Goal: Task Accomplishment & Management: Use online tool/utility

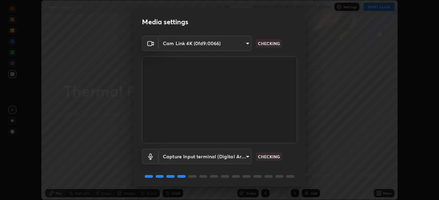
scroll to position [24, 0]
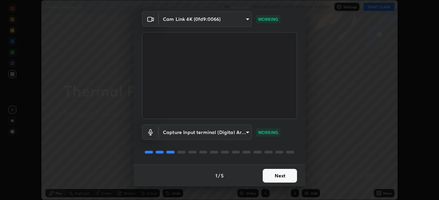
click at [274, 175] on button "Next" at bounding box center [279, 176] width 34 height 14
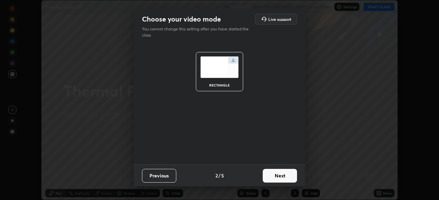
scroll to position [0, 0]
click at [275, 177] on button "Next" at bounding box center [279, 176] width 34 height 14
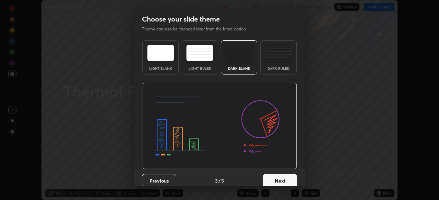
click at [276, 179] on button "Next" at bounding box center [279, 181] width 34 height 14
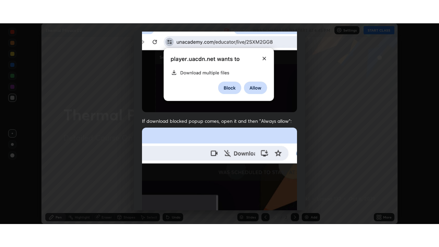
scroll to position [164, 0]
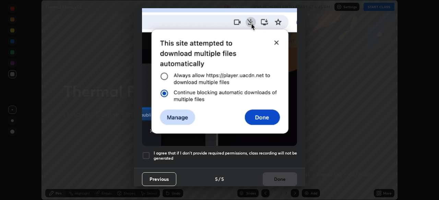
click at [149, 152] on div at bounding box center [146, 156] width 8 height 8
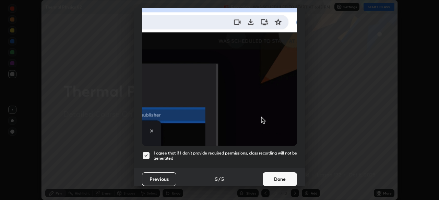
click at [275, 173] on button "Done" at bounding box center [279, 180] width 34 height 14
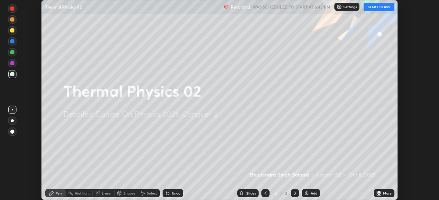
click at [376, 7] on button "START CLASS" at bounding box center [378, 7] width 31 height 8
click at [380, 192] on icon at bounding box center [380, 193] width 2 height 2
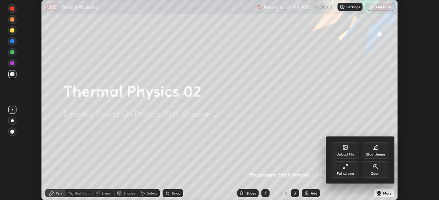
click at [344, 167] on icon at bounding box center [344, 166] width 5 height 5
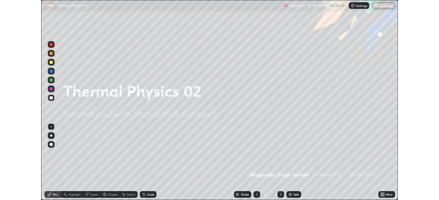
scroll to position [247, 439]
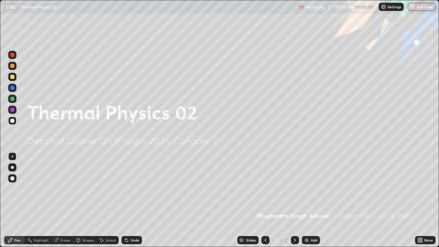
click at [308, 200] on img at bounding box center [306, 239] width 5 height 5
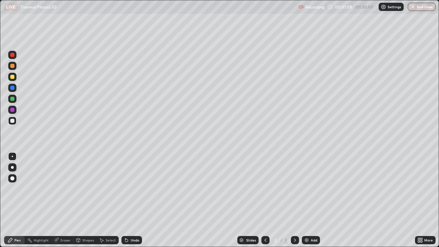
click at [84, 200] on div "Shapes" at bounding box center [88, 239] width 12 height 3
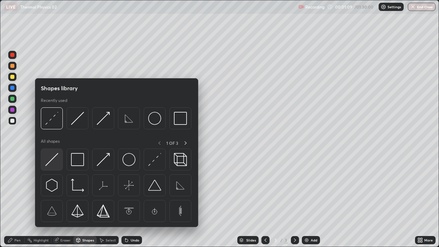
click at [54, 158] on img at bounding box center [51, 159] width 13 height 13
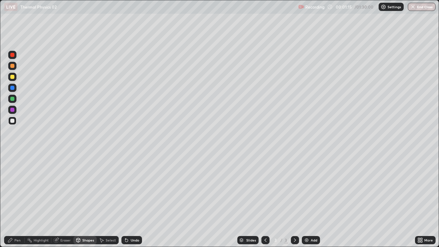
click at [17, 200] on div "Pen" at bounding box center [17, 239] width 6 height 3
click at [13, 111] on div at bounding box center [12, 110] width 4 height 4
click at [12, 167] on div at bounding box center [12, 167] width 3 height 3
click at [13, 122] on div at bounding box center [12, 121] width 4 height 4
click at [86, 200] on div "Shapes" at bounding box center [88, 239] width 12 height 3
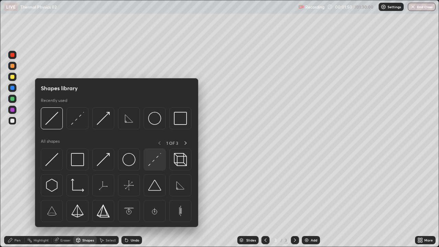
click at [153, 161] on img at bounding box center [154, 159] width 13 height 13
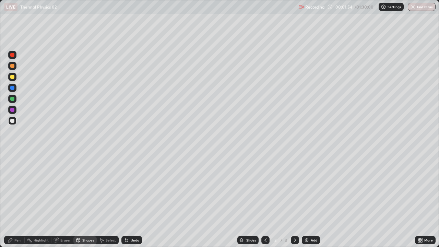
click at [131, 200] on div "Undo" at bounding box center [131, 240] width 21 height 8
click at [14, 87] on div at bounding box center [12, 88] width 4 height 4
click at [18, 200] on div "Pen" at bounding box center [17, 239] width 6 height 3
click at [13, 120] on div at bounding box center [12, 121] width 4 height 4
click at [307, 200] on img at bounding box center [306, 239] width 5 height 5
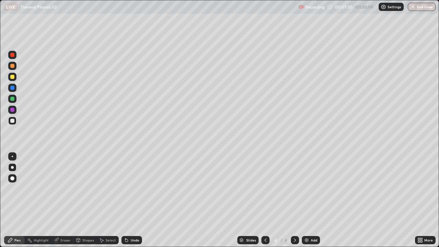
click at [80, 200] on div "Shapes" at bounding box center [84, 240] width 23 height 8
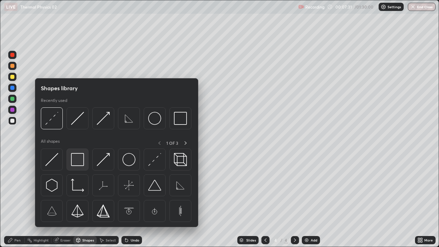
click at [76, 162] on img at bounding box center [77, 159] width 13 height 13
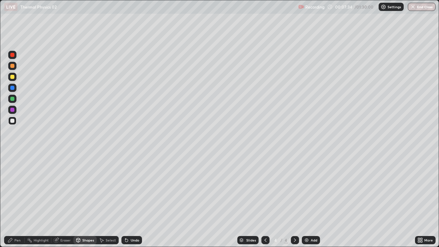
click at [19, 200] on div "Pen" at bounding box center [14, 240] width 21 height 8
click at [13, 110] on div at bounding box center [12, 110] width 4 height 4
click at [12, 100] on div at bounding box center [12, 99] width 4 height 4
click at [86, 200] on div "Shapes" at bounding box center [88, 239] width 12 height 3
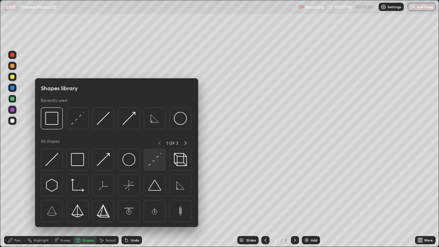
click at [153, 165] on img at bounding box center [154, 159] width 13 height 13
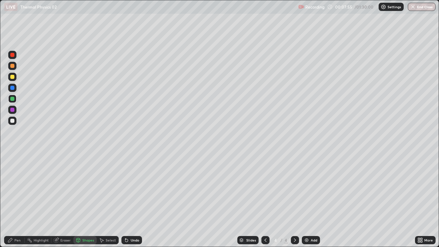
click at [131, 200] on div "Undo" at bounding box center [135, 239] width 9 height 3
click at [134, 200] on div "Undo" at bounding box center [135, 239] width 9 height 3
click at [131, 200] on div "Undo" at bounding box center [135, 239] width 9 height 3
click at [18, 200] on div "Pen" at bounding box center [17, 239] width 6 height 3
click at [13, 55] on div at bounding box center [12, 55] width 4 height 4
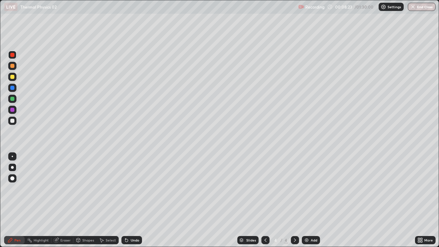
click at [13, 99] on div at bounding box center [12, 99] width 4 height 4
click at [132, 200] on div "Undo" at bounding box center [135, 239] width 9 height 3
click at [87, 200] on div "Shapes" at bounding box center [88, 239] width 12 height 3
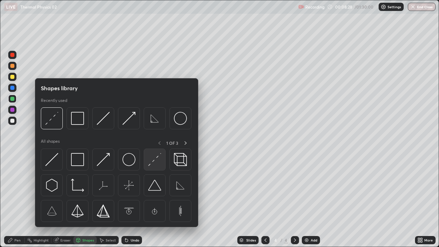
click at [150, 158] on img at bounding box center [154, 159] width 13 height 13
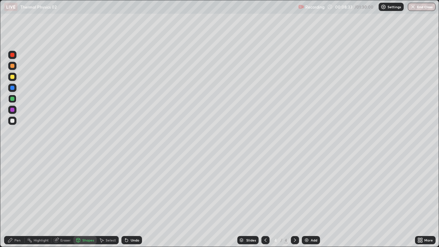
click at [17, 200] on div "Pen" at bounding box center [17, 239] width 6 height 3
click at [13, 52] on div at bounding box center [12, 55] width 8 height 8
click at [12, 88] on div at bounding box center [12, 88] width 4 height 4
click at [83, 200] on div "Shapes" at bounding box center [88, 239] width 12 height 3
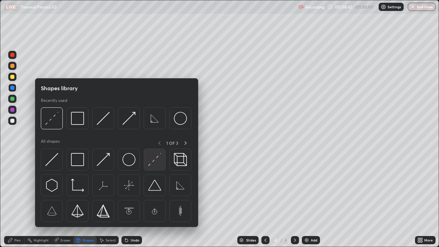
click at [155, 161] on img at bounding box center [154, 159] width 13 height 13
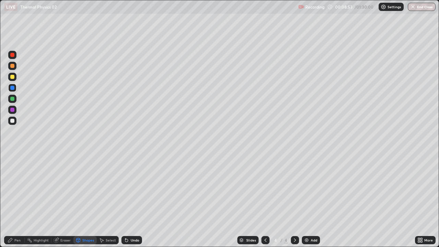
click at [12, 56] on div at bounding box center [12, 55] width 4 height 4
click at [132, 200] on div "Undo" at bounding box center [135, 239] width 9 height 3
click at [18, 200] on div "Pen" at bounding box center [14, 240] width 21 height 8
click at [12, 89] on div at bounding box center [12, 88] width 4 height 4
click at [12, 77] on div at bounding box center [12, 77] width 4 height 4
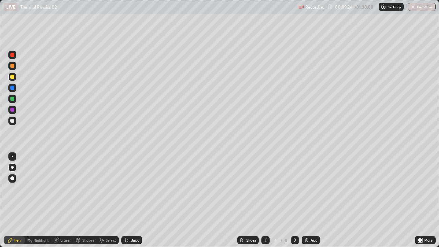
click at [128, 200] on icon at bounding box center [126, 239] width 5 height 5
click at [129, 200] on div "Undo" at bounding box center [131, 240] width 21 height 8
click at [132, 200] on div "Undo" at bounding box center [131, 240] width 21 height 8
click at [86, 200] on div "Shapes" at bounding box center [88, 239] width 12 height 3
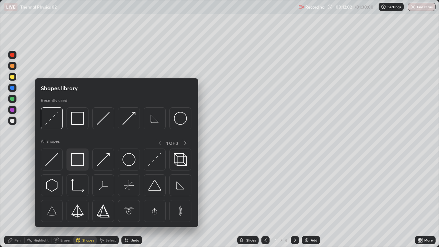
click at [79, 161] on img at bounding box center [77, 159] width 13 height 13
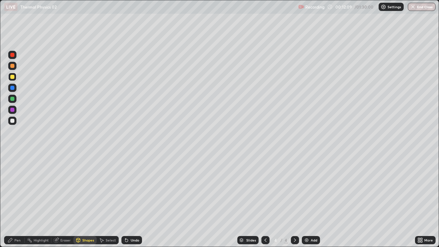
click at [19, 200] on div "Pen" at bounding box center [17, 239] width 6 height 3
click at [13, 121] on div at bounding box center [12, 121] width 4 height 4
click at [87, 200] on div "Shapes" at bounding box center [88, 239] width 12 height 3
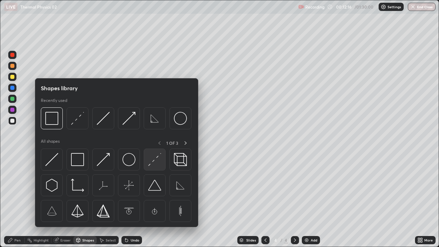
click at [149, 163] on img at bounding box center [154, 159] width 13 height 13
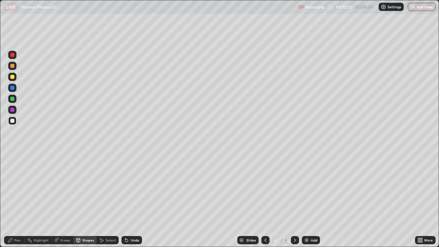
click at [134, 200] on div "Undo" at bounding box center [131, 240] width 21 height 8
click at [140, 200] on div "Undo" at bounding box center [131, 240] width 21 height 8
click at [128, 200] on div "Undo" at bounding box center [131, 240] width 21 height 8
click at [15, 200] on div "Pen" at bounding box center [17, 239] width 6 height 3
click at [13, 86] on div at bounding box center [12, 88] width 4 height 4
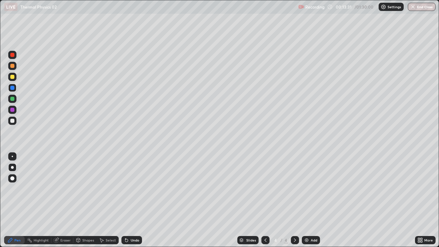
click at [13, 99] on div at bounding box center [12, 99] width 4 height 4
click at [129, 200] on div "Undo" at bounding box center [131, 240] width 21 height 8
click at [128, 200] on div "Undo" at bounding box center [131, 240] width 21 height 8
click at [125, 200] on icon at bounding box center [126, 240] width 3 height 3
click at [127, 200] on icon at bounding box center [126, 239] width 5 height 5
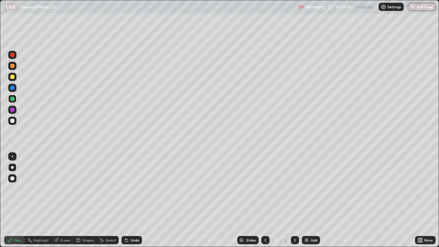
click at [131, 200] on div "Undo" at bounding box center [135, 239] width 9 height 3
click at [132, 200] on div "Undo" at bounding box center [131, 240] width 21 height 8
click at [310, 200] on div "Add" at bounding box center [313, 239] width 7 height 3
click at [79, 200] on icon at bounding box center [78, 240] width 4 height 4
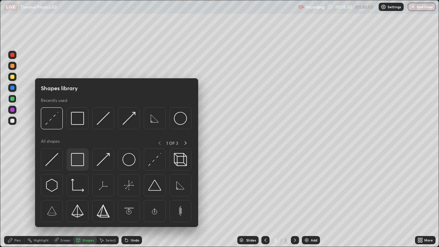
click at [77, 163] on img at bounding box center [77, 159] width 13 height 13
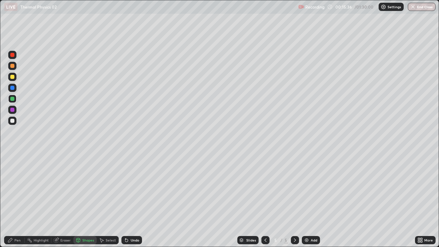
click at [12, 200] on div "Pen" at bounding box center [14, 240] width 21 height 8
click at [12, 87] on div at bounding box center [12, 88] width 4 height 4
click at [89, 200] on div "Shapes" at bounding box center [88, 239] width 12 height 3
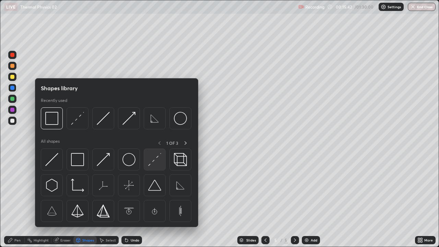
click at [155, 161] on img at bounding box center [154, 159] width 13 height 13
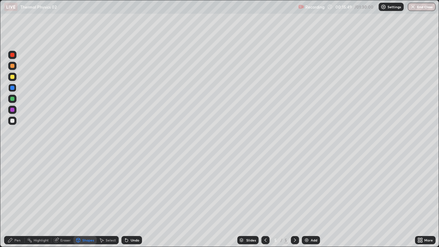
click at [12, 109] on div at bounding box center [12, 110] width 4 height 4
click at [13, 200] on div "Pen" at bounding box center [14, 240] width 21 height 8
click at [83, 200] on div "Shapes" at bounding box center [84, 240] width 23 height 8
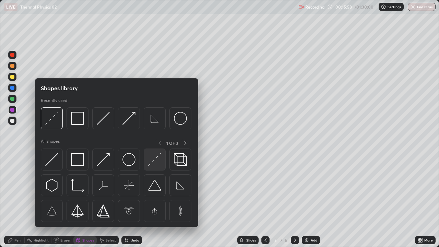
click at [153, 162] on img at bounding box center [154, 159] width 13 height 13
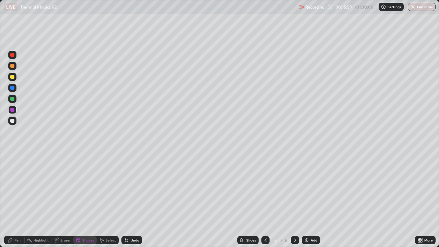
click at [12, 119] on div at bounding box center [12, 121] width 4 height 4
click at [16, 200] on div "Pen" at bounding box center [17, 239] width 6 height 3
click at [13, 89] on div at bounding box center [12, 88] width 4 height 4
click at [88, 200] on div "Shapes" at bounding box center [88, 239] width 12 height 3
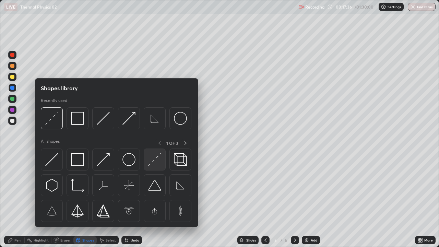
click at [159, 160] on img at bounding box center [154, 159] width 13 height 13
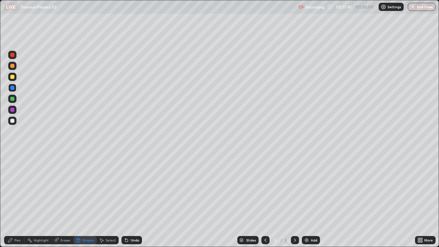
click at [132, 200] on div "Undo" at bounding box center [135, 239] width 9 height 3
click at [18, 200] on div "Pen" at bounding box center [17, 239] width 6 height 3
click at [263, 200] on icon at bounding box center [264, 239] width 5 height 5
click at [14, 56] on div at bounding box center [12, 55] width 4 height 4
click at [89, 200] on div "Shapes" at bounding box center [88, 239] width 12 height 3
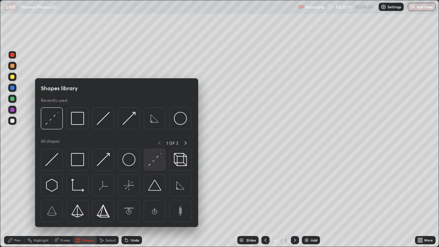
click at [157, 162] on img at bounding box center [154, 159] width 13 height 13
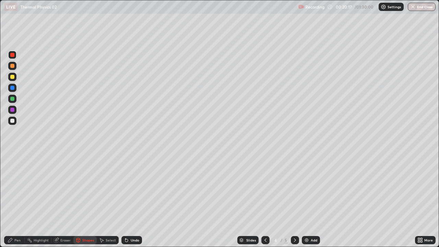
click at [21, 200] on div "Pen" at bounding box center [14, 240] width 21 height 8
click at [294, 200] on icon at bounding box center [294, 239] width 5 height 5
click at [305, 200] on img at bounding box center [306, 239] width 5 height 5
click at [82, 200] on div "Shapes" at bounding box center [88, 239] width 12 height 3
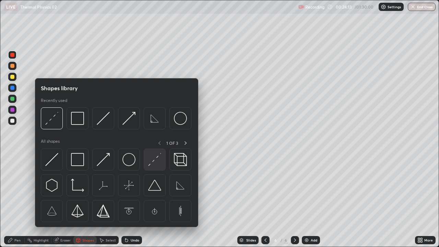
click at [152, 163] on img at bounding box center [154, 159] width 13 height 13
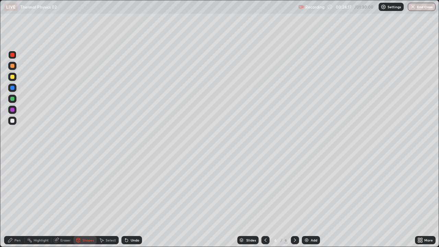
click at [13, 89] on div at bounding box center [12, 88] width 4 height 4
click at [15, 200] on div "Pen" at bounding box center [17, 239] width 6 height 3
click at [12, 77] on div at bounding box center [12, 77] width 4 height 4
click at [128, 200] on div "Undo" at bounding box center [131, 240] width 21 height 8
click at [131, 200] on div "Undo" at bounding box center [135, 239] width 9 height 3
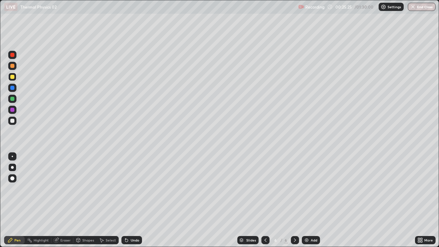
click at [127, 200] on icon at bounding box center [126, 239] width 5 height 5
click at [85, 200] on div "Shapes" at bounding box center [88, 239] width 12 height 3
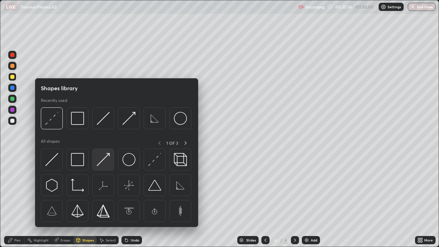
click at [105, 161] on img at bounding box center [103, 159] width 13 height 13
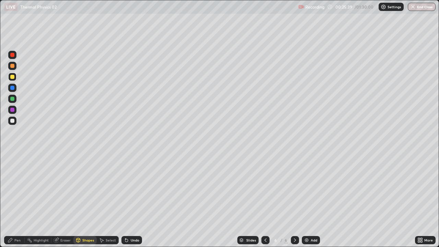
click at [12, 121] on div at bounding box center [12, 121] width 4 height 4
click at [19, 200] on div "Pen" at bounding box center [17, 239] width 6 height 3
click at [13, 98] on div at bounding box center [12, 99] width 4 height 4
click at [129, 200] on div "Undo" at bounding box center [131, 240] width 21 height 8
click at [133, 200] on div "Undo" at bounding box center [135, 239] width 9 height 3
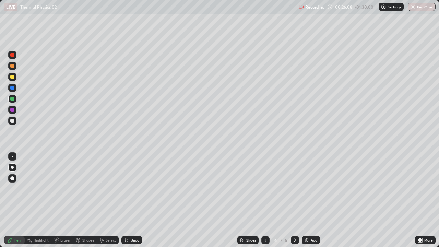
click at [78, 200] on icon at bounding box center [78, 240] width 0 height 2
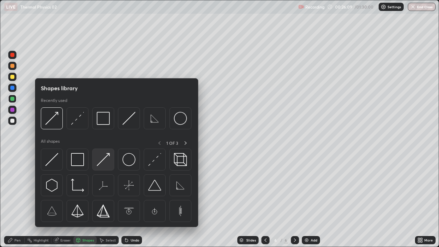
click at [106, 163] on img at bounding box center [103, 159] width 13 height 13
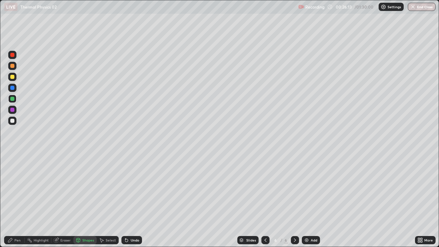
click at [18, 200] on div "Pen" at bounding box center [17, 239] width 6 height 3
click at [13, 88] on div at bounding box center [12, 88] width 4 height 4
click at [13, 65] on div at bounding box center [12, 66] width 4 height 4
click at [81, 200] on div "Shapes" at bounding box center [84, 240] width 23 height 8
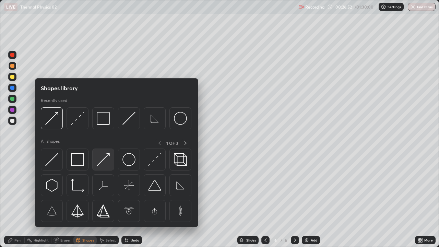
click at [104, 160] on img at bounding box center [103, 159] width 13 height 13
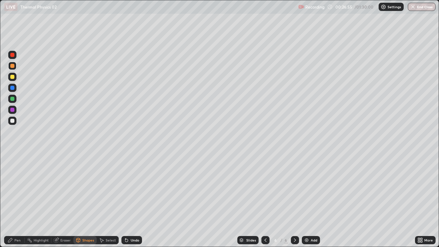
click at [14, 200] on div "Pen" at bounding box center [17, 239] width 6 height 3
click at [9, 121] on div at bounding box center [12, 120] width 8 height 8
click at [134, 200] on div "Undo" at bounding box center [135, 239] width 9 height 3
click at [133, 200] on div "Undo" at bounding box center [131, 240] width 21 height 8
click at [132, 200] on div "Undo" at bounding box center [131, 240] width 21 height 8
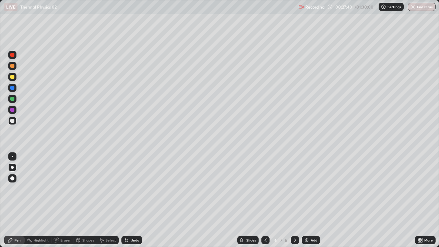
click at [125, 200] on div "Undo" at bounding box center [131, 240] width 21 height 8
click at [132, 200] on div "Undo" at bounding box center [135, 239] width 9 height 3
click at [131, 200] on div "Undo" at bounding box center [135, 239] width 9 height 3
click at [132, 200] on div "Undo" at bounding box center [131, 240] width 21 height 8
click at [133, 200] on div "Undo" at bounding box center [135, 239] width 9 height 3
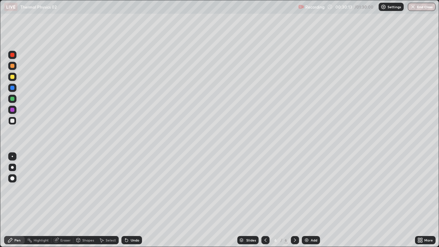
click at [65, 200] on div "Eraser" at bounding box center [65, 239] width 10 height 3
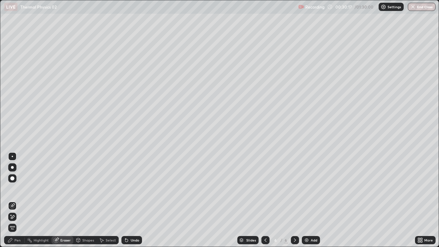
click at [16, 200] on div "Pen" at bounding box center [17, 239] width 6 height 3
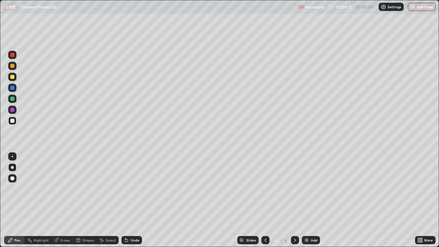
click at [309, 200] on div "Add" at bounding box center [310, 240] width 18 height 8
click at [84, 200] on div "Shapes" at bounding box center [88, 239] width 12 height 3
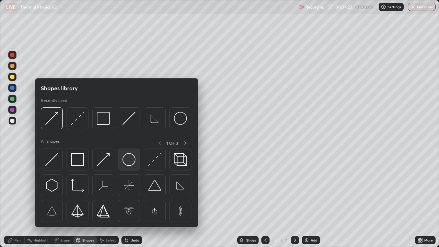
click at [127, 163] on img at bounding box center [128, 159] width 13 height 13
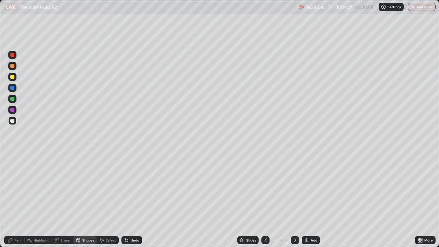
click at [12, 111] on div at bounding box center [12, 110] width 4 height 4
click at [12, 200] on icon at bounding box center [10, 240] width 4 height 4
click at [135, 200] on div "Undo" at bounding box center [135, 239] width 9 height 3
click at [134, 200] on div "Undo" at bounding box center [135, 239] width 9 height 3
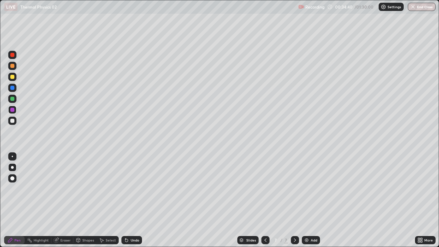
click at [85, 200] on div "Shapes" at bounding box center [88, 239] width 12 height 3
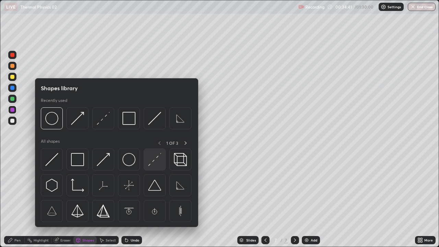
click at [152, 164] on img at bounding box center [154, 159] width 13 height 13
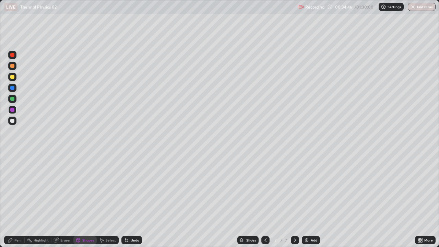
click at [139, 200] on div "Undo" at bounding box center [131, 240] width 21 height 8
click at [16, 200] on div "Pen" at bounding box center [14, 240] width 21 height 8
click at [14, 120] on div at bounding box center [12, 121] width 4 height 4
click at [81, 200] on div "Shapes" at bounding box center [84, 240] width 23 height 8
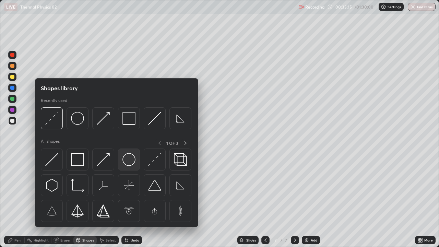
click at [129, 161] on img at bounding box center [128, 159] width 13 height 13
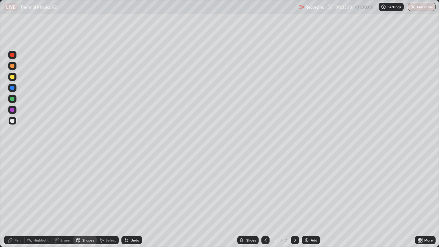
click at [12, 108] on div at bounding box center [12, 110] width 4 height 4
click at [132, 200] on div "Undo" at bounding box center [135, 239] width 9 height 3
click at [126, 200] on icon at bounding box center [126, 239] width 5 height 5
click at [18, 200] on div "Pen" at bounding box center [17, 239] width 6 height 3
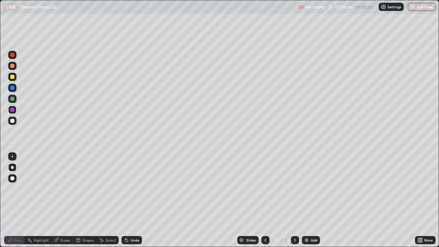
click at [81, 200] on div "Shapes" at bounding box center [84, 240] width 23 height 8
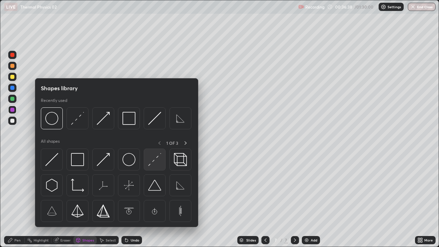
click at [156, 162] on img at bounding box center [154, 159] width 13 height 13
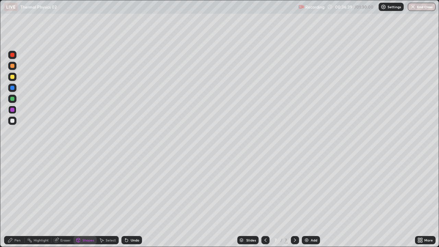
click at [12, 100] on div at bounding box center [12, 99] width 4 height 4
click at [16, 200] on div "Pen" at bounding box center [14, 240] width 21 height 8
click at [134, 200] on div "Undo" at bounding box center [135, 239] width 9 height 3
click at [86, 200] on div "Shapes" at bounding box center [88, 239] width 12 height 3
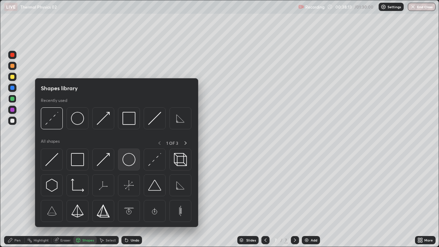
click at [129, 163] on img at bounding box center [128, 159] width 13 height 13
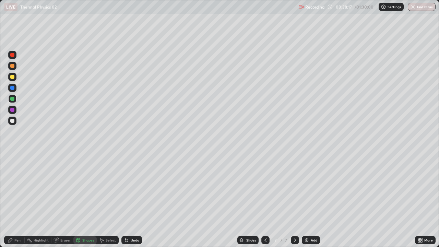
click at [86, 200] on div "Shapes" at bounding box center [88, 239] width 12 height 3
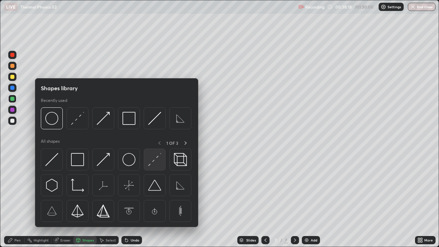
click at [154, 160] on img at bounding box center [154, 159] width 13 height 13
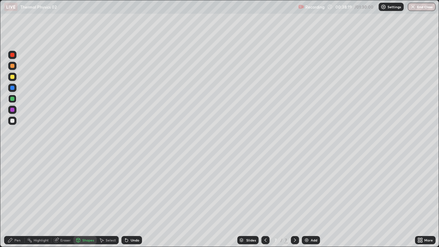
click at [11, 78] on div at bounding box center [12, 77] width 4 height 4
click at [14, 55] on div at bounding box center [12, 55] width 4 height 4
click at [83, 200] on div "Shapes" at bounding box center [88, 239] width 12 height 3
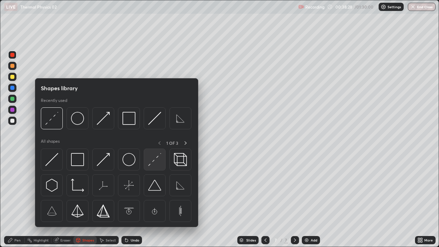
click at [152, 160] on img at bounding box center [154, 159] width 13 height 13
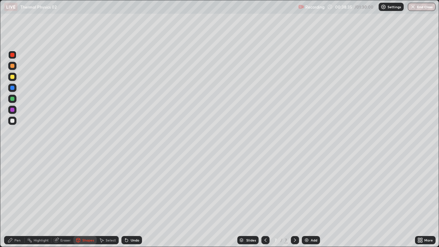
click at [18, 200] on div "Pen" at bounding box center [17, 239] width 6 height 3
click at [136, 200] on div "Undo" at bounding box center [135, 239] width 9 height 3
click at [128, 200] on icon at bounding box center [126, 239] width 5 height 5
click at [309, 200] on div "Add" at bounding box center [310, 240] width 18 height 8
click at [83, 200] on div "Shapes" at bounding box center [88, 239] width 12 height 3
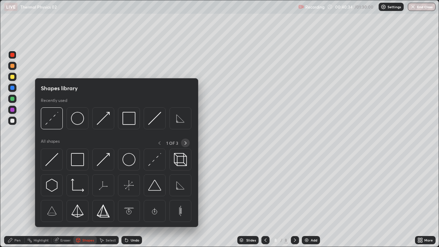
click at [185, 142] on icon at bounding box center [185, 142] width 5 height 5
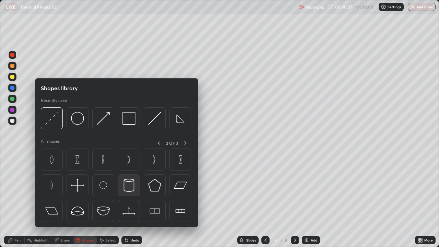
click at [126, 184] on img at bounding box center [128, 184] width 13 height 13
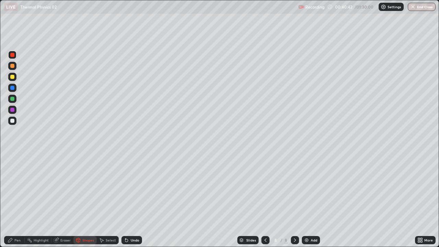
click at [12, 99] on div at bounding box center [12, 99] width 4 height 4
click at [84, 200] on div "Shapes" at bounding box center [84, 240] width 23 height 8
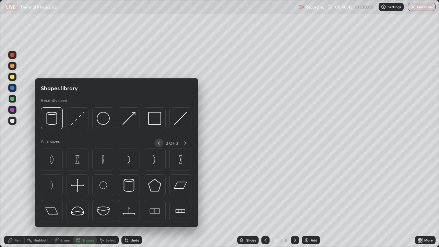
click at [159, 143] on icon at bounding box center [158, 142] width 5 height 5
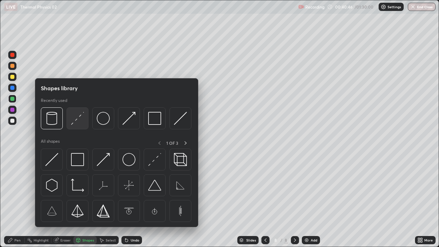
click at [81, 123] on img at bounding box center [77, 118] width 13 height 13
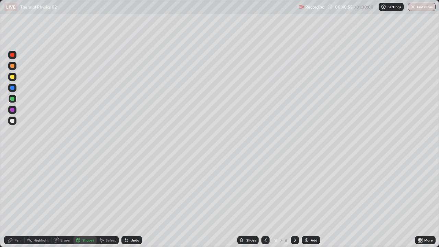
click at [13, 87] on div at bounding box center [12, 88] width 4 height 4
click at [86, 200] on div "Shapes" at bounding box center [88, 239] width 12 height 3
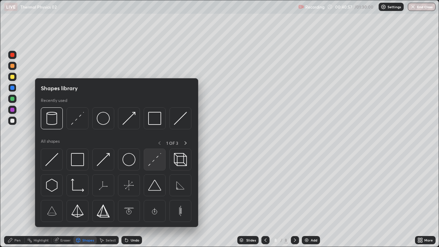
click at [150, 162] on img at bounding box center [154, 159] width 13 height 13
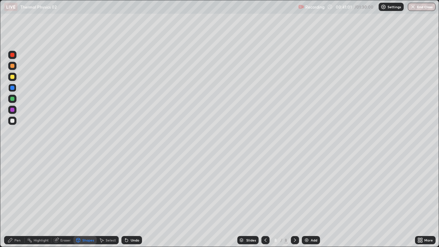
click at [17, 200] on div "Pen" at bounding box center [17, 239] width 6 height 3
click at [131, 200] on div "Undo" at bounding box center [135, 239] width 9 height 3
click at [11, 122] on div at bounding box center [12, 121] width 4 height 4
click at [80, 200] on icon at bounding box center [77, 239] width 5 height 5
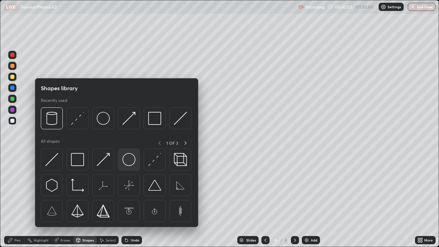
click at [127, 164] on img at bounding box center [128, 159] width 13 height 13
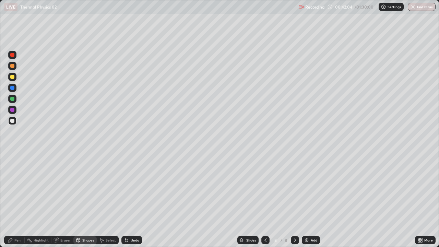
click at [13, 122] on div at bounding box center [12, 121] width 4 height 4
click at [83, 200] on div "Shapes" at bounding box center [88, 239] width 12 height 3
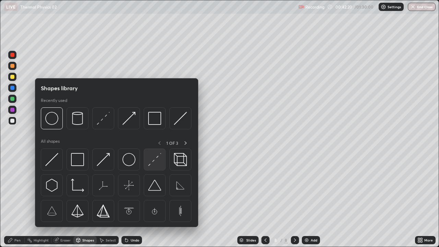
click at [157, 159] on img at bounding box center [154, 159] width 13 height 13
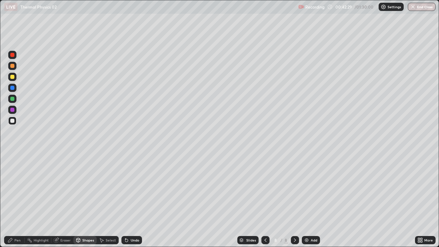
click at [11, 108] on div at bounding box center [12, 110] width 4 height 4
click at [16, 200] on div "Pen" at bounding box center [14, 240] width 21 height 8
click at [9, 74] on div at bounding box center [12, 77] width 8 height 8
click at [65, 200] on div "Eraser" at bounding box center [65, 239] width 10 height 3
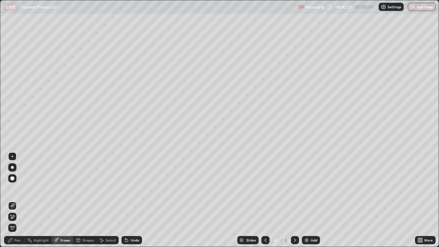
click at [21, 200] on div "Pen" at bounding box center [14, 240] width 21 height 8
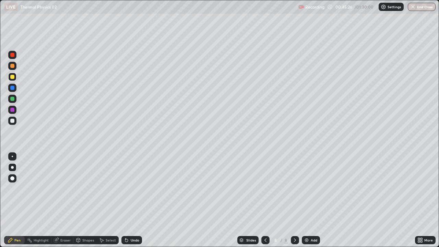
click at [307, 200] on img at bounding box center [306, 239] width 5 height 5
click at [84, 200] on div "Shapes" at bounding box center [88, 239] width 12 height 3
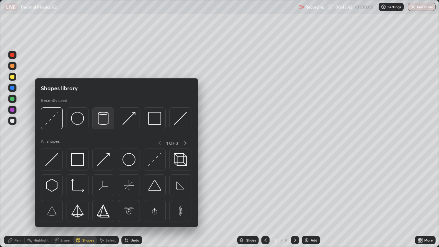
click at [105, 120] on img at bounding box center [103, 118] width 13 height 13
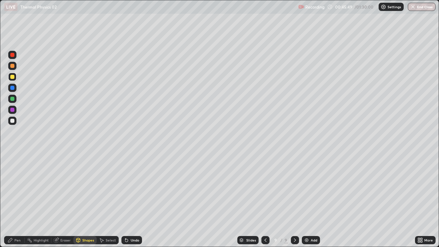
click at [86, 200] on div "Shapes" at bounding box center [88, 239] width 12 height 3
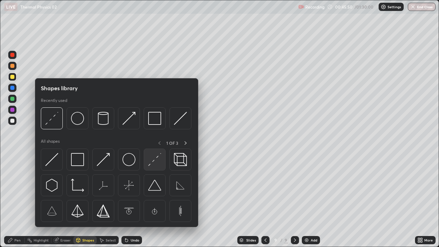
click at [153, 162] on img at bounding box center [154, 159] width 13 height 13
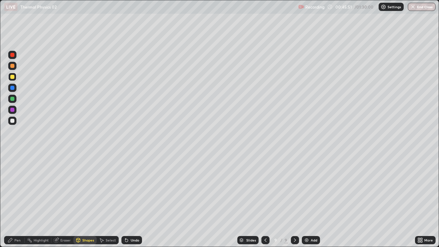
click at [13, 89] on div at bounding box center [12, 88] width 4 height 4
click at [16, 200] on div "Pen" at bounding box center [17, 239] width 6 height 3
click at [14, 79] on div at bounding box center [12, 77] width 8 height 8
click at [65, 200] on div "Eraser" at bounding box center [65, 239] width 10 height 3
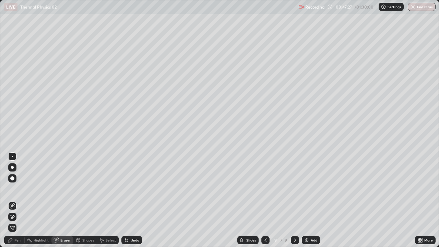
click at [17, 200] on div "Pen" at bounding box center [14, 240] width 21 height 8
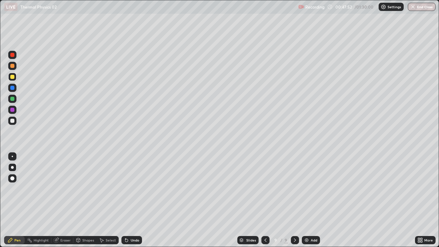
click at [11, 65] on div at bounding box center [12, 66] width 4 height 4
click at [12, 56] on div at bounding box center [12, 55] width 4 height 4
click at [88, 200] on div "Shapes" at bounding box center [88, 239] width 12 height 3
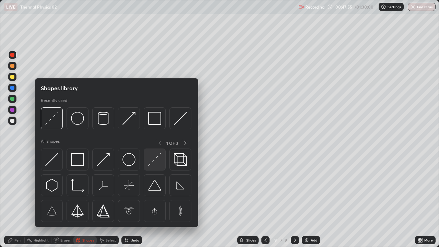
click at [151, 165] on img at bounding box center [154, 159] width 13 height 13
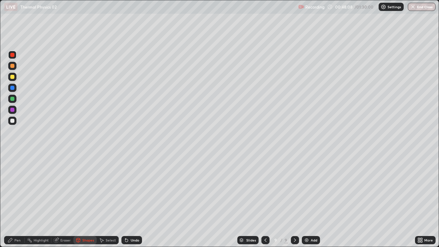
click at [15, 200] on div "Pen" at bounding box center [17, 239] width 6 height 3
click at [86, 200] on div "Shapes" at bounding box center [88, 239] width 12 height 3
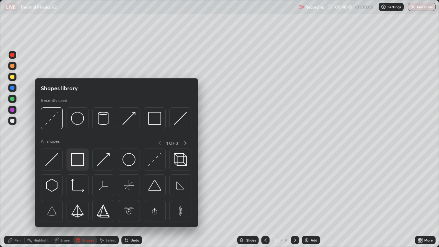
click at [75, 158] on img at bounding box center [77, 159] width 13 height 13
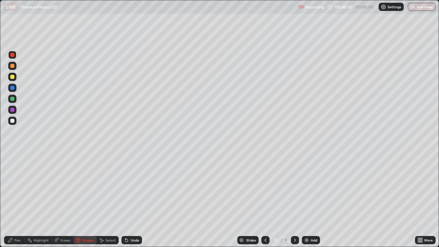
click at [133, 200] on div "Undo" at bounding box center [135, 239] width 9 height 3
click at [13, 121] on div at bounding box center [12, 121] width 4 height 4
click at [88, 200] on div "Shapes" at bounding box center [88, 239] width 12 height 3
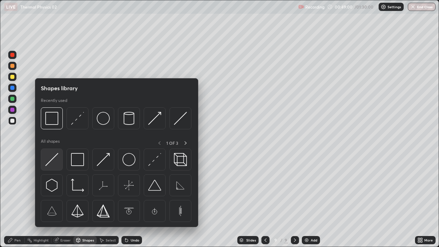
click at [53, 163] on img at bounding box center [51, 159] width 13 height 13
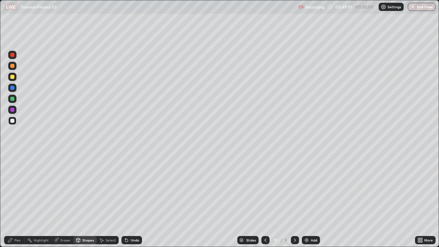
click at [17, 200] on div "Pen" at bounding box center [17, 239] width 6 height 3
click at [64, 200] on div "Eraser" at bounding box center [65, 239] width 10 height 3
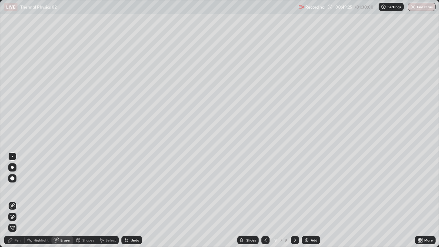
click at [17, 200] on div "Pen" at bounding box center [17, 239] width 6 height 3
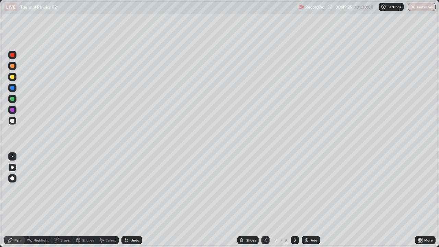
click at [13, 121] on div at bounding box center [12, 121] width 4 height 4
click at [14, 200] on div "Pen" at bounding box center [14, 240] width 21 height 8
click at [16, 100] on div at bounding box center [12, 99] width 8 height 8
click at [85, 200] on div "Shapes" at bounding box center [88, 239] width 12 height 3
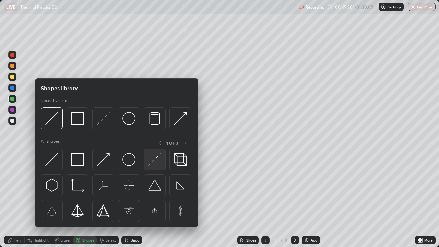
click at [151, 162] on img at bounding box center [154, 159] width 13 height 13
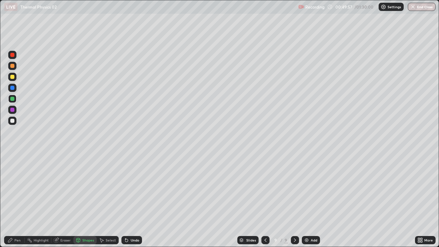
click at [136, 200] on div "Undo" at bounding box center [135, 239] width 9 height 3
click at [16, 200] on div "Pen" at bounding box center [14, 240] width 21 height 8
click at [135, 200] on div "Undo" at bounding box center [135, 239] width 9 height 3
click at [134, 200] on div "Undo" at bounding box center [135, 239] width 9 height 3
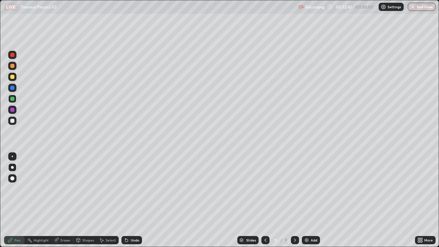
click at [134, 200] on div "Undo" at bounding box center [131, 240] width 21 height 8
click at [128, 200] on icon at bounding box center [126, 239] width 5 height 5
click at [133, 200] on div "Undo" at bounding box center [131, 240] width 21 height 8
click at [134, 200] on div "Undo" at bounding box center [131, 240] width 21 height 8
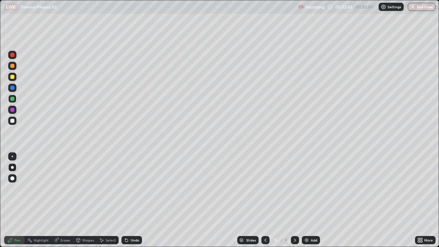
click at [134, 200] on div "Undo" at bounding box center [131, 240] width 21 height 8
click at [135, 200] on div "Undo" at bounding box center [131, 240] width 21 height 8
click at [136, 200] on div "Undo" at bounding box center [131, 240] width 21 height 8
click at [137, 200] on div "Undo" at bounding box center [131, 240] width 21 height 8
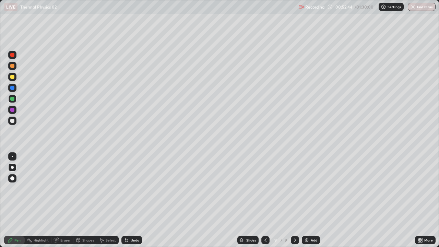
click at [137, 200] on div "Undo" at bounding box center [131, 240] width 21 height 8
click at [133, 200] on div "Undo" at bounding box center [131, 240] width 21 height 8
click at [131, 200] on div "Undo" at bounding box center [131, 240] width 21 height 8
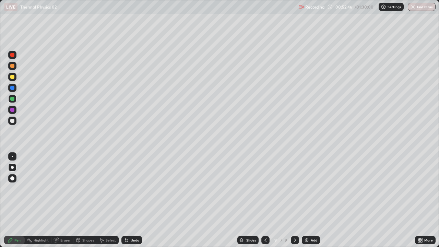
click at [132, 200] on div "Undo" at bounding box center [131, 240] width 21 height 8
click at [131, 200] on div "Undo" at bounding box center [131, 240] width 21 height 8
click at [130, 200] on div "Undo" at bounding box center [131, 240] width 21 height 8
click at [131, 200] on div "Undo" at bounding box center [135, 239] width 9 height 3
click at [132, 200] on div "Undo" at bounding box center [135, 239] width 9 height 3
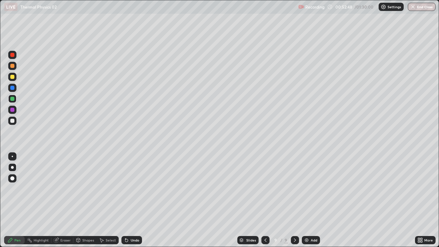
click at [133, 200] on div "Undo" at bounding box center [135, 239] width 9 height 3
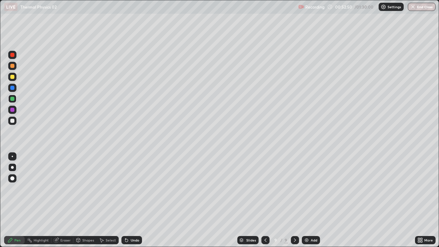
click at [133, 200] on div "Undo" at bounding box center [135, 239] width 9 height 3
click at [14, 118] on div at bounding box center [12, 120] width 8 height 8
click at [67, 200] on div "Eraser" at bounding box center [62, 240] width 22 height 8
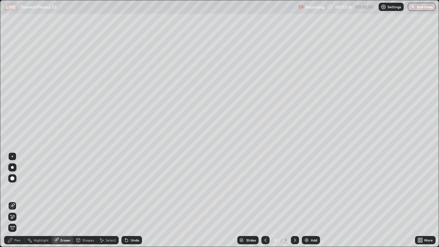
click at [9, 200] on div "Pen" at bounding box center [14, 240] width 21 height 8
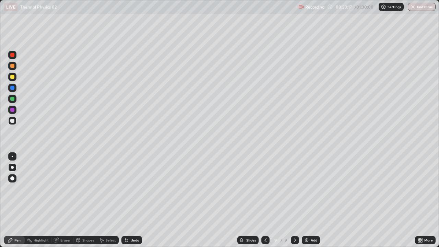
click at [14, 107] on div at bounding box center [12, 110] width 8 height 8
click at [12, 99] on div at bounding box center [12, 99] width 4 height 4
click at [90, 200] on div "Shapes" at bounding box center [84, 240] width 23 height 8
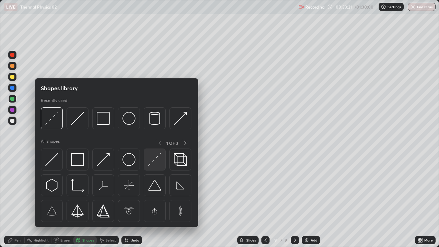
click at [149, 162] on img at bounding box center [154, 159] width 13 height 13
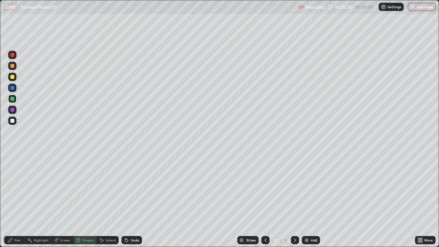
click at [17, 200] on div "Pen" at bounding box center [17, 239] width 6 height 3
click at [106, 200] on div "Select" at bounding box center [111, 239] width 10 height 3
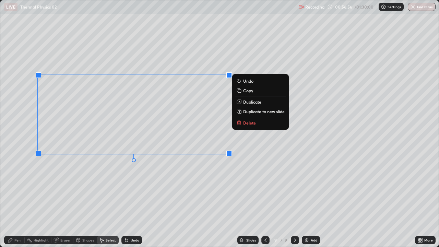
click at [242, 124] on button "Delete" at bounding box center [260, 123] width 51 height 8
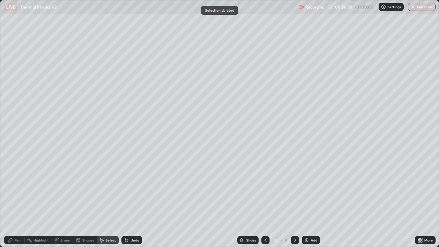
click at [84, 200] on div "Shapes" at bounding box center [88, 239] width 12 height 3
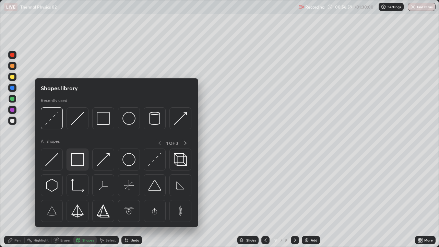
click at [81, 164] on img at bounding box center [77, 159] width 13 height 13
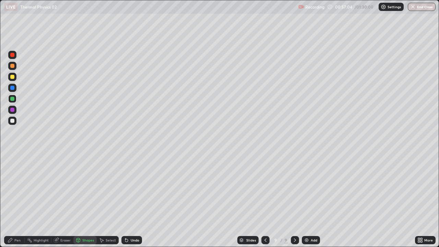
click at [82, 200] on div "Shapes" at bounding box center [88, 239] width 12 height 3
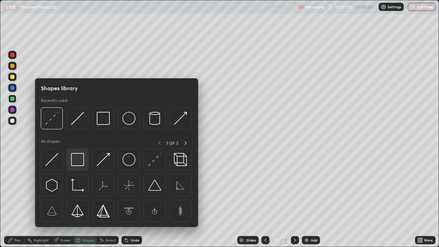
click at [79, 161] on img at bounding box center [77, 159] width 13 height 13
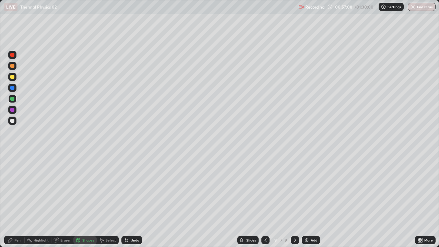
click at [133, 200] on div "Undo" at bounding box center [135, 239] width 9 height 3
click at [82, 200] on div "Shapes" at bounding box center [84, 240] width 23 height 8
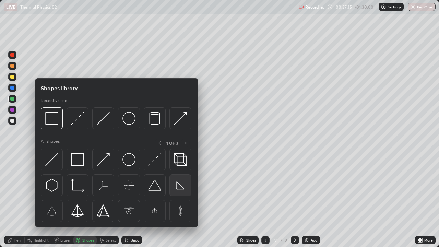
click at [177, 189] on img at bounding box center [180, 184] width 13 height 13
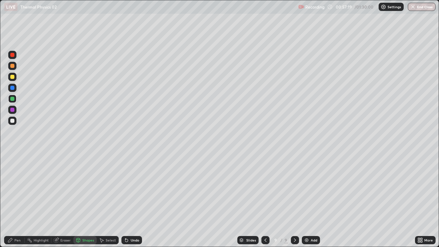
click at [109, 200] on div "Select" at bounding box center [111, 239] width 10 height 3
click at [93, 176] on div "0 ° Undo Copy Duplicate Duplicate to new slide Delete" at bounding box center [219, 123] width 438 height 246
click at [131, 200] on div "Undo" at bounding box center [135, 239] width 9 height 3
click at [85, 200] on div "Shapes" at bounding box center [88, 239] width 12 height 3
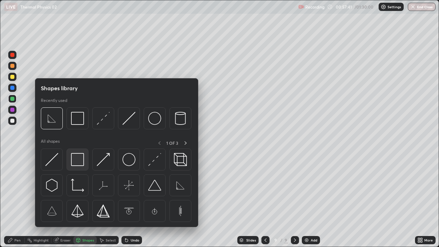
click at [80, 162] on img at bounding box center [77, 159] width 13 height 13
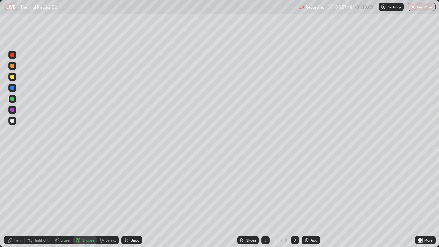
click at [13, 100] on div at bounding box center [12, 99] width 4 height 4
click at [88, 200] on div "Shapes" at bounding box center [88, 239] width 12 height 3
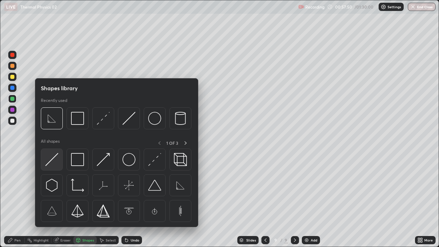
click at [52, 165] on img at bounding box center [51, 159] width 13 height 13
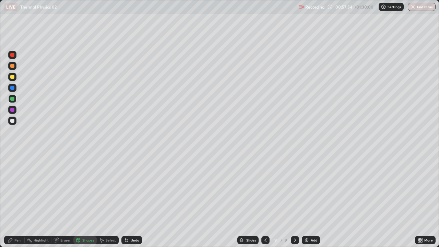
click at [17, 200] on div "Pen" at bounding box center [17, 239] width 6 height 3
click at [64, 200] on div "Eraser" at bounding box center [65, 239] width 10 height 3
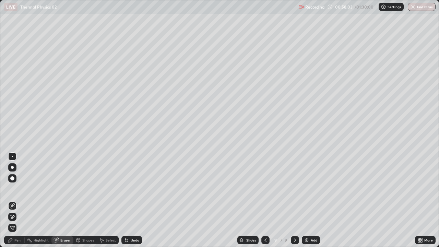
click at [15, 200] on div "Pen" at bounding box center [17, 239] width 6 height 3
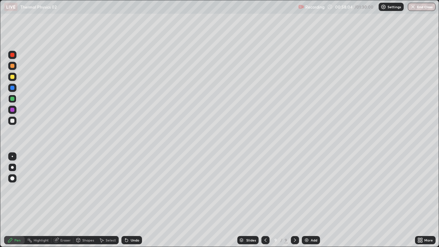
click at [11, 99] on div at bounding box center [12, 99] width 4 height 4
click at [131, 200] on div "Undo" at bounding box center [135, 239] width 9 height 3
click at [132, 200] on div "Undo" at bounding box center [135, 239] width 9 height 3
click at [132, 200] on div "Undo" at bounding box center [131, 240] width 21 height 8
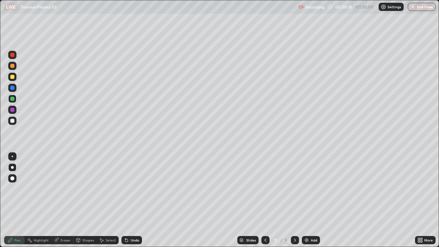
click at [107, 200] on div "Select" at bounding box center [111, 239] width 10 height 3
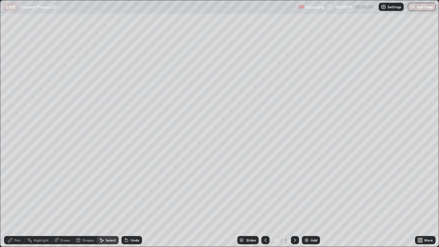
click at [86, 200] on div "Shapes" at bounding box center [88, 239] width 12 height 3
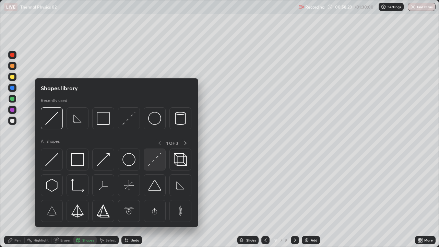
click at [153, 162] on img at bounding box center [154, 159] width 13 height 13
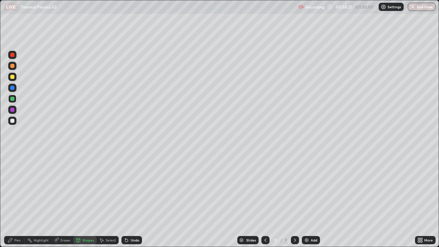
click at [10, 89] on div at bounding box center [12, 88] width 8 height 8
click at [132, 200] on div "Undo" at bounding box center [135, 239] width 9 height 3
click at [21, 200] on div "Pen" at bounding box center [14, 240] width 21 height 8
click at [125, 200] on div "Undo" at bounding box center [131, 240] width 21 height 8
click at [128, 200] on icon at bounding box center [126, 239] width 5 height 5
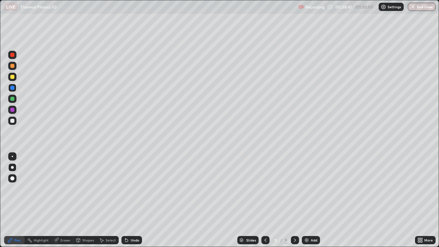
click at [11, 121] on div at bounding box center [12, 121] width 4 height 4
click at [82, 200] on div "Shapes" at bounding box center [88, 239] width 12 height 3
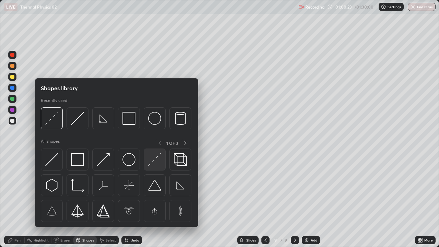
click at [153, 161] on img at bounding box center [154, 159] width 13 height 13
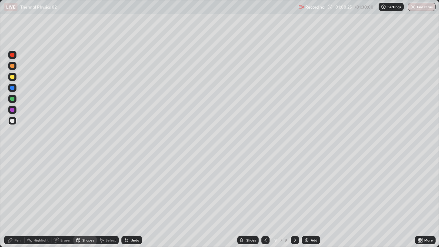
click at [14, 122] on div at bounding box center [12, 121] width 4 height 4
click at [131, 200] on div "Undo" at bounding box center [135, 239] width 9 height 3
click at [131, 200] on div "Undo" at bounding box center [131, 240] width 21 height 8
click at [132, 200] on div "Undo" at bounding box center [135, 239] width 9 height 3
click at [131, 200] on div "Undo" at bounding box center [135, 239] width 9 height 3
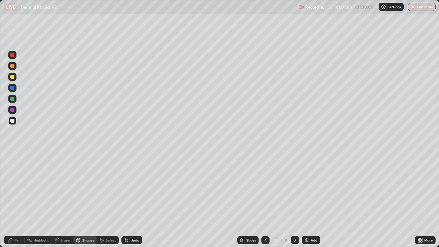
click at [12, 87] on div at bounding box center [12, 88] width 4 height 4
click at [12, 123] on div at bounding box center [12, 120] width 8 height 8
click at [12, 78] on div at bounding box center [12, 77] width 4 height 4
click at [130, 200] on div "Undo" at bounding box center [131, 240] width 21 height 8
click at [18, 200] on div "Pen" at bounding box center [17, 239] width 6 height 3
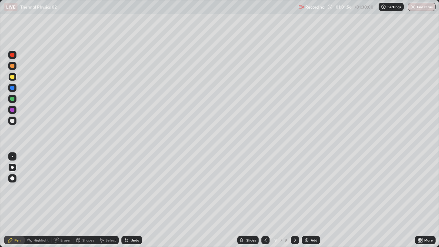
click at [12, 57] on div at bounding box center [12, 55] width 4 height 4
click at [12, 111] on div at bounding box center [12, 110] width 4 height 4
click at [309, 200] on div "Add" at bounding box center [310, 240] width 18 height 8
click at [78, 200] on icon at bounding box center [78, 240] width 4 height 4
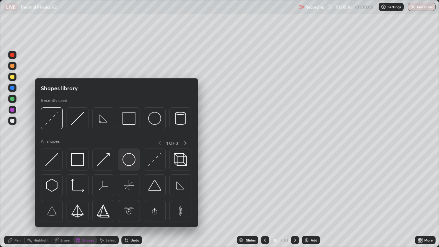
click at [126, 157] on img at bounding box center [128, 159] width 13 height 13
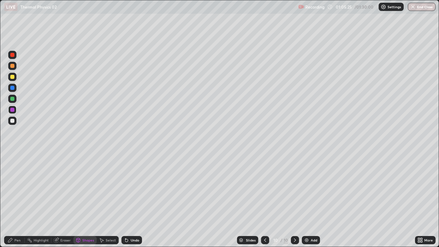
click at [12, 99] on div at bounding box center [12, 99] width 4 height 4
click at [12, 110] on div at bounding box center [12, 110] width 4 height 4
click at [129, 200] on div "Undo" at bounding box center [131, 240] width 21 height 8
click at [136, 200] on div "Undo" at bounding box center [135, 239] width 9 height 3
click at [85, 200] on div "Shapes" at bounding box center [88, 239] width 12 height 3
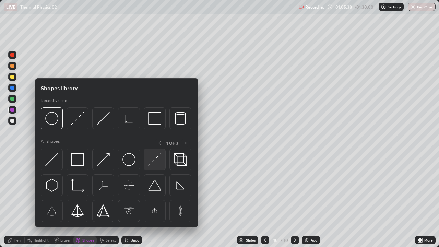
click at [153, 161] on img at bounding box center [154, 159] width 13 height 13
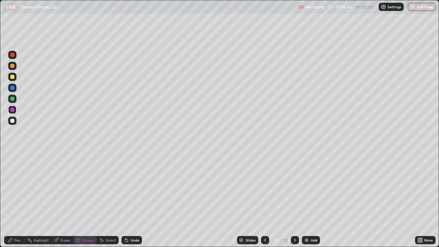
click at [14, 110] on div at bounding box center [12, 110] width 4 height 4
click at [14, 200] on div "Pen" at bounding box center [17, 239] width 6 height 3
click at [88, 200] on div "Shapes" at bounding box center [88, 239] width 12 height 3
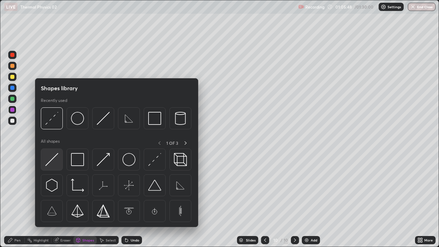
click at [56, 160] on img at bounding box center [51, 159] width 13 height 13
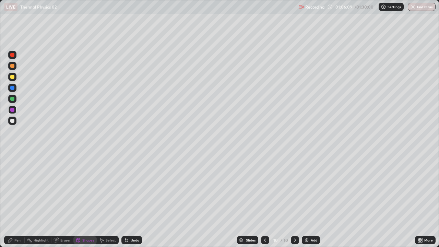
click at [13, 121] on div at bounding box center [12, 121] width 4 height 4
click at [128, 200] on icon at bounding box center [126, 239] width 5 height 5
click at [131, 200] on div "Undo" at bounding box center [135, 239] width 9 height 3
click at [15, 200] on div "Pen" at bounding box center [17, 239] width 6 height 3
click at [134, 200] on div "Undo" at bounding box center [135, 239] width 9 height 3
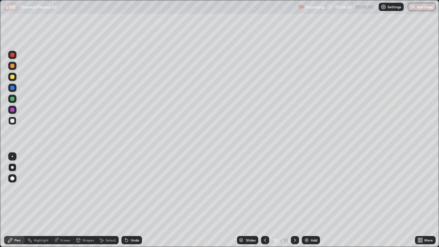
click at [135, 200] on div "Undo" at bounding box center [135, 239] width 9 height 3
click at [134, 200] on div "Undo" at bounding box center [135, 239] width 9 height 3
click at [133, 200] on div "Undo" at bounding box center [135, 239] width 9 height 3
click at [21, 200] on div "Pen" at bounding box center [14, 240] width 21 height 8
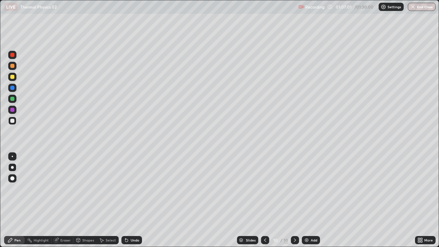
click at [12, 121] on div at bounding box center [12, 121] width 4 height 4
click at [85, 200] on div "Shapes" at bounding box center [88, 239] width 12 height 3
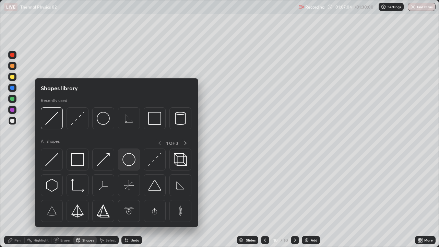
click at [134, 161] on img at bounding box center [128, 159] width 13 height 13
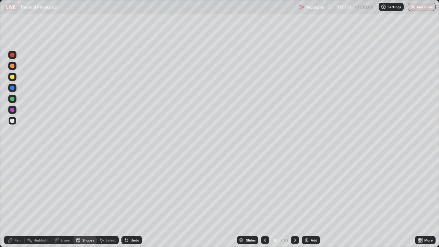
click at [20, 200] on div "Pen" at bounding box center [17, 239] width 6 height 3
click at [83, 200] on div "Shapes" at bounding box center [88, 239] width 12 height 3
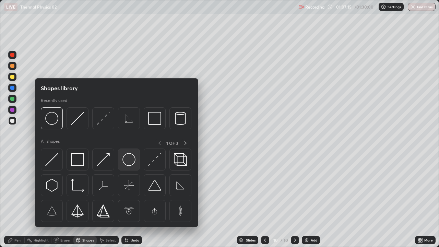
click at [128, 160] on img at bounding box center [128, 159] width 13 height 13
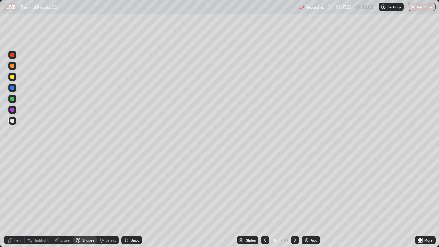
click at [85, 200] on div "Shapes" at bounding box center [88, 239] width 12 height 3
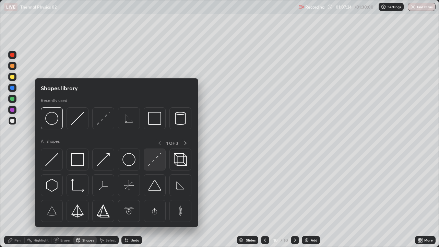
click at [153, 156] on img at bounding box center [154, 159] width 13 height 13
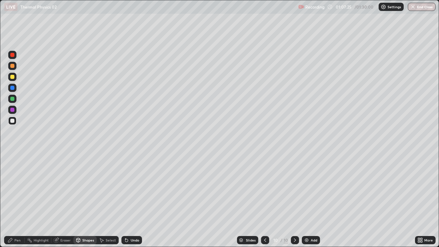
click at [12, 111] on div at bounding box center [12, 110] width 4 height 4
click at [15, 200] on div "Pen" at bounding box center [17, 239] width 6 height 3
click at [12, 122] on div at bounding box center [12, 121] width 4 height 4
click at [64, 200] on div "Eraser" at bounding box center [65, 239] width 10 height 3
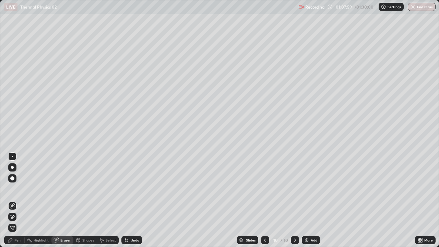
click at [131, 200] on div "Undo" at bounding box center [135, 239] width 9 height 3
click at [15, 200] on div "Pen" at bounding box center [17, 239] width 6 height 3
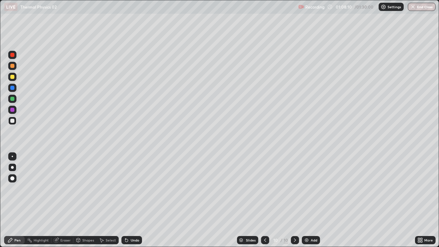
click at [13, 110] on div at bounding box center [12, 110] width 4 height 4
click at [128, 200] on icon at bounding box center [126, 239] width 5 height 5
click at [14, 100] on div at bounding box center [12, 99] width 8 height 8
click at [130, 200] on div "Undo" at bounding box center [131, 240] width 21 height 8
click at [131, 200] on div "Undo" at bounding box center [135, 239] width 9 height 3
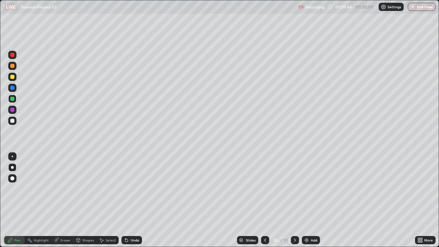
click at [131, 200] on div "Undo" at bounding box center [135, 239] width 9 height 3
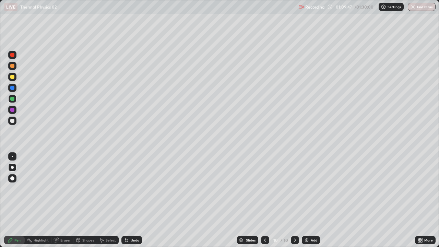
click at [131, 200] on div "Undo" at bounding box center [135, 239] width 9 height 3
click at [132, 200] on div "Undo" at bounding box center [135, 239] width 9 height 3
click at [131, 200] on div "Undo" at bounding box center [135, 239] width 9 height 3
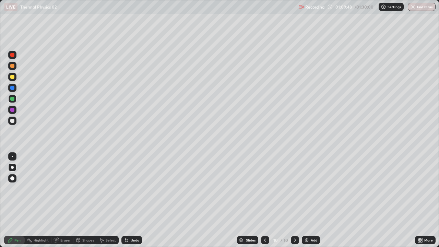
click at [132, 200] on div "Undo" at bounding box center [135, 239] width 9 height 3
click at [131, 200] on div "Undo" at bounding box center [135, 239] width 9 height 3
click at [13, 77] on div at bounding box center [12, 77] width 4 height 4
click at [135, 200] on div "Undo" at bounding box center [135, 239] width 9 height 3
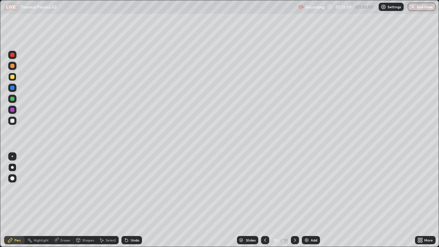
click at [308, 200] on img at bounding box center [306, 239] width 5 height 5
click at [86, 200] on div "Shapes" at bounding box center [84, 240] width 23 height 8
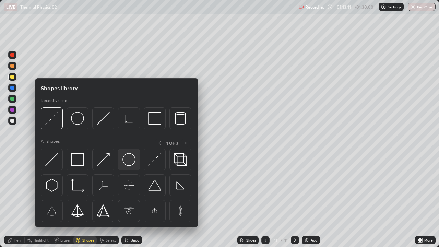
click at [123, 160] on img at bounding box center [128, 159] width 13 height 13
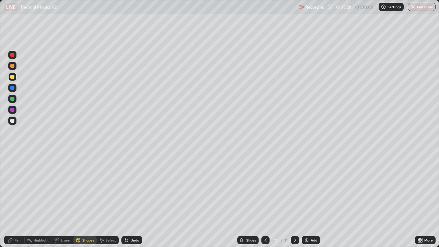
click at [11, 88] on div at bounding box center [12, 88] width 4 height 4
click at [131, 200] on div "Undo" at bounding box center [135, 239] width 9 height 3
click at [88, 200] on div "Shapes" at bounding box center [88, 239] width 12 height 3
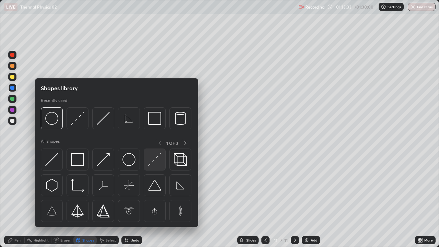
click at [154, 163] on img at bounding box center [154, 159] width 13 height 13
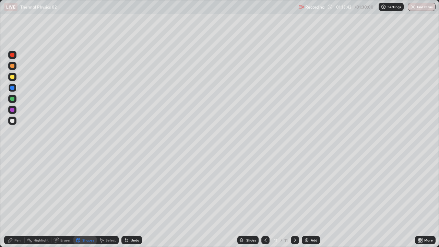
click at [14, 76] on div at bounding box center [12, 77] width 4 height 4
click at [86, 200] on div "Shapes" at bounding box center [88, 239] width 12 height 3
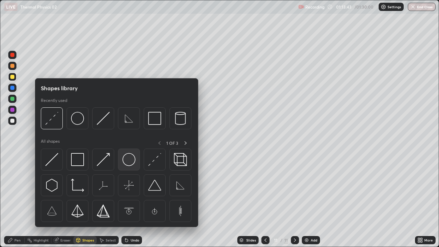
click at [126, 163] on img at bounding box center [128, 159] width 13 height 13
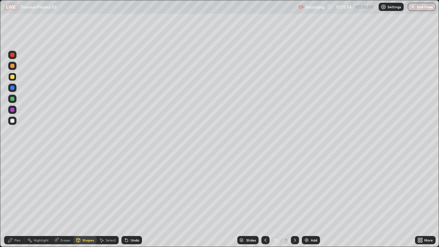
click at [133, 200] on div "Undo" at bounding box center [135, 239] width 9 height 3
click at [135, 200] on div "Undo" at bounding box center [131, 240] width 21 height 8
click at [129, 200] on div "Undo" at bounding box center [131, 240] width 21 height 8
click at [12, 121] on div at bounding box center [12, 121] width 4 height 4
click at [84, 200] on div "Shapes" at bounding box center [84, 240] width 23 height 8
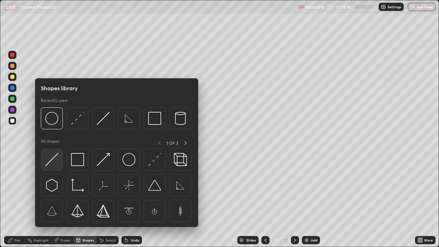
click at [52, 161] on img at bounding box center [51, 159] width 13 height 13
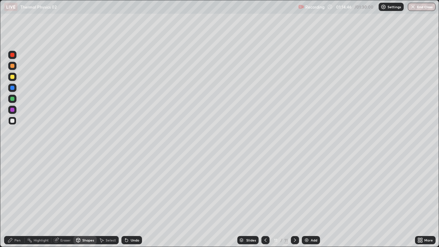
click at [13, 77] on div at bounding box center [12, 77] width 4 height 4
click at [135, 200] on div "Undo" at bounding box center [131, 240] width 21 height 8
click at [133, 200] on div "Undo" at bounding box center [135, 239] width 9 height 3
click at [13, 100] on div at bounding box center [12, 99] width 4 height 4
click at [133, 200] on div "Undo" at bounding box center [131, 240] width 21 height 8
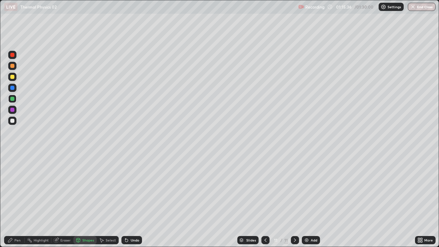
click at [131, 200] on div "Undo" at bounding box center [135, 239] width 9 height 3
click at [12, 200] on icon at bounding box center [10, 239] width 5 height 5
click at [133, 200] on div "Undo" at bounding box center [135, 239] width 9 height 3
click at [131, 200] on div "Undo" at bounding box center [135, 239] width 9 height 3
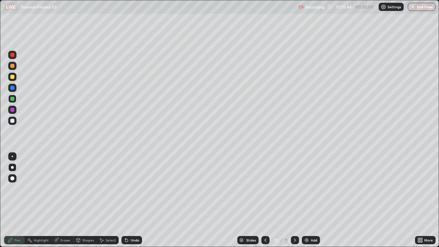
click at [131, 200] on div "Undo" at bounding box center [135, 239] width 9 height 3
click at [129, 200] on div "Undo" at bounding box center [131, 240] width 21 height 8
click at [131, 200] on div "Undo" at bounding box center [135, 239] width 9 height 3
click at [12, 100] on div at bounding box center [12, 99] width 4 height 4
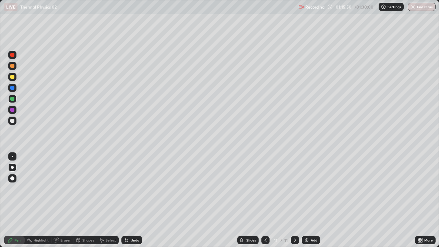
click at [81, 200] on div "Shapes" at bounding box center [84, 240] width 23 height 8
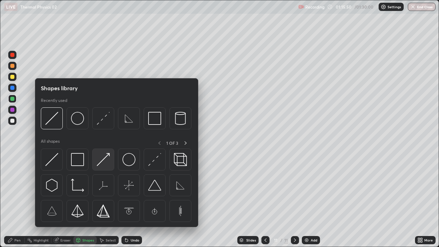
click at [107, 161] on img at bounding box center [103, 159] width 13 height 13
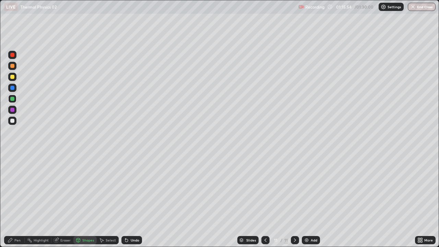
click at [17, 200] on div "Pen" at bounding box center [17, 239] width 6 height 3
click at [132, 200] on div "Undo" at bounding box center [131, 240] width 21 height 8
click at [11, 56] on div at bounding box center [12, 55] width 4 height 4
click at [87, 200] on div "Shapes" at bounding box center [88, 239] width 12 height 3
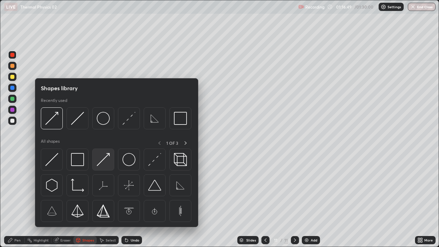
click at [108, 164] on img at bounding box center [103, 159] width 13 height 13
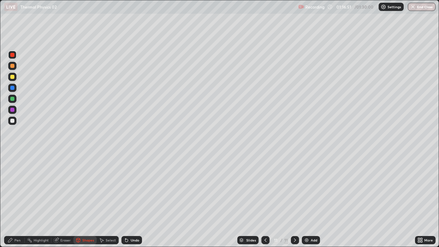
click at [14, 79] on div at bounding box center [12, 77] width 8 height 8
click at [13, 120] on div at bounding box center [12, 121] width 4 height 4
click at [16, 200] on div "Pen" at bounding box center [14, 240] width 21 height 8
click at [128, 200] on div "Undo" at bounding box center [131, 240] width 21 height 8
click at [132, 200] on div "Undo" at bounding box center [135, 239] width 9 height 3
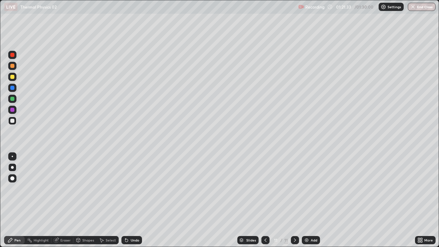
click at [128, 200] on icon at bounding box center [126, 239] width 5 height 5
click at [128, 200] on div "Undo" at bounding box center [131, 240] width 21 height 8
click at [129, 200] on div "Undo" at bounding box center [131, 240] width 21 height 8
click at [130, 200] on div "Undo" at bounding box center [131, 240] width 21 height 8
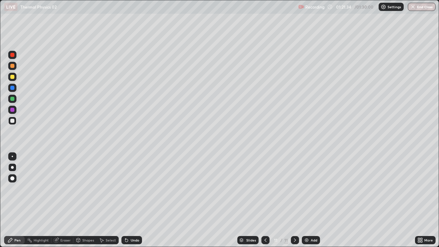
click at [130, 200] on div "Undo" at bounding box center [131, 240] width 21 height 8
click at [133, 200] on div "Undo" at bounding box center [131, 240] width 21 height 8
click at [11, 76] on div at bounding box center [12, 77] width 4 height 4
click at [13, 55] on div at bounding box center [12, 55] width 4 height 4
click at [9, 121] on div at bounding box center [12, 120] width 8 height 8
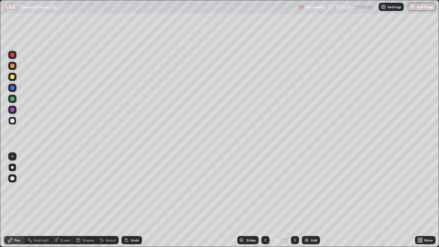
click at [131, 200] on div "Undo" at bounding box center [135, 239] width 9 height 3
click at [132, 200] on div "Undo" at bounding box center [131, 240] width 21 height 8
click at [13, 100] on div at bounding box center [12, 99] width 4 height 4
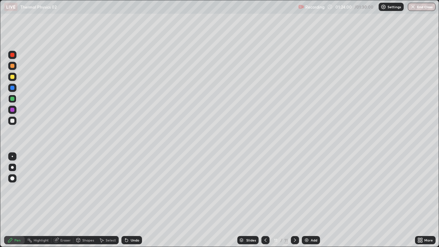
click at [133, 200] on div "Undo" at bounding box center [135, 239] width 9 height 3
click at [132, 200] on div "Undo" at bounding box center [135, 239] width 9 height 3
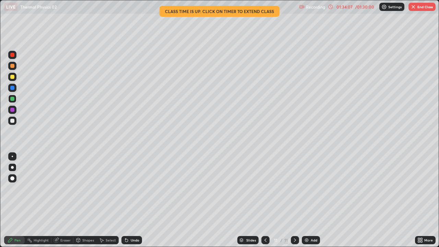
click at [419, 7] on button "End Class" at bounding box center [421, 7] width 27 height 8
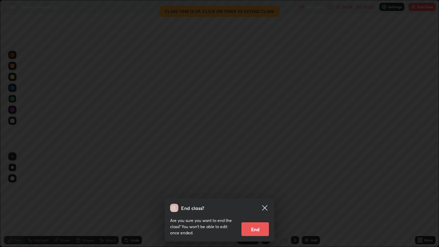
click at [260, 200] on button "End" at bounding box center [254, 229] width 27 height 14
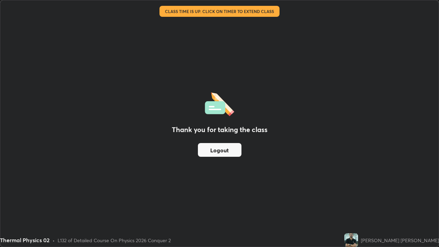
click at [232, 148] on button "Logout" at bounding box center [220, 150] width 44 height 14
click at [231, 148] on button "Logout" at bounding box center [220, 150] width 44 height 14
click at [232, 147] on button "Logout" at bounding box center [220, 150] width 44 height 14
click at [231, 148] on button "Logout" at bounding box center [220, 150] width 44 height 14
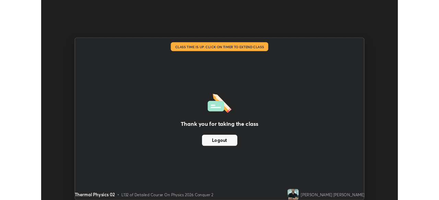
scroll to position [34059, 33821]
